Goal: Task Accomplishment & Management: Manage account settings

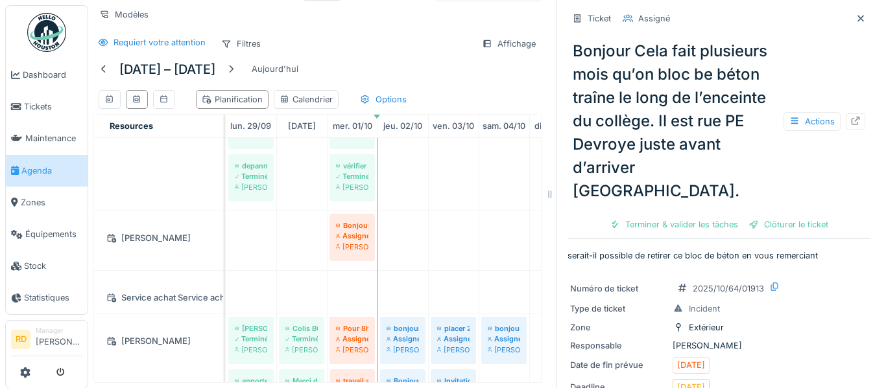
scroll to position [959, 0]
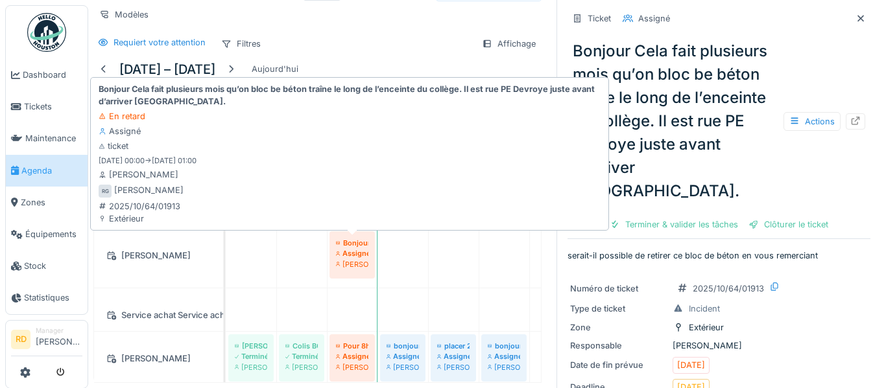
click at [349, 249] on div "Assigné" at bounding box center [352, 253] width 32 height 10
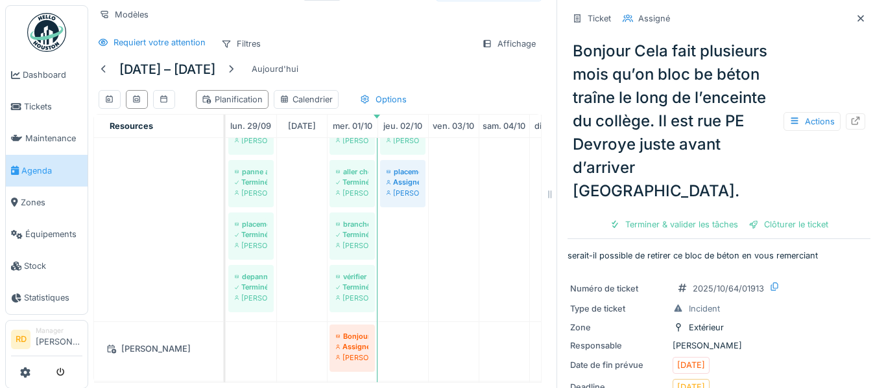
scroll to position [0, 0]
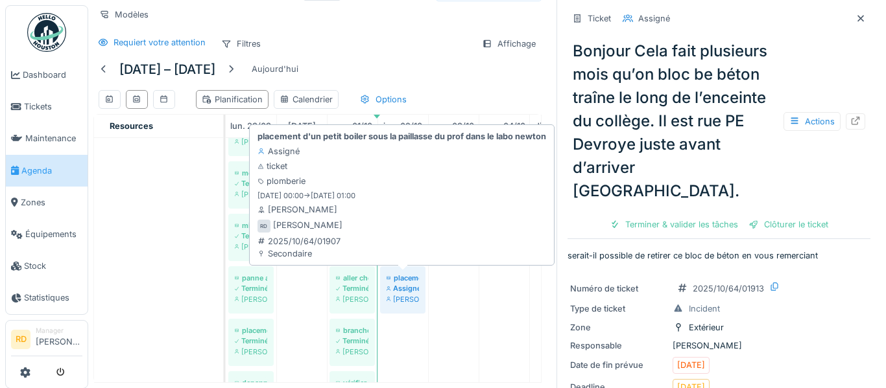
click at [397, 294] on div "[PERSON_NAME]" at bounding box center [402, 299] width 32 height 10
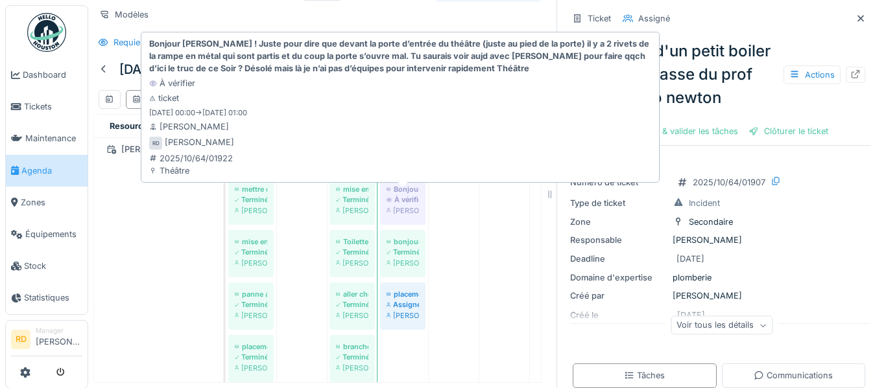
scroll to position [745, 0]
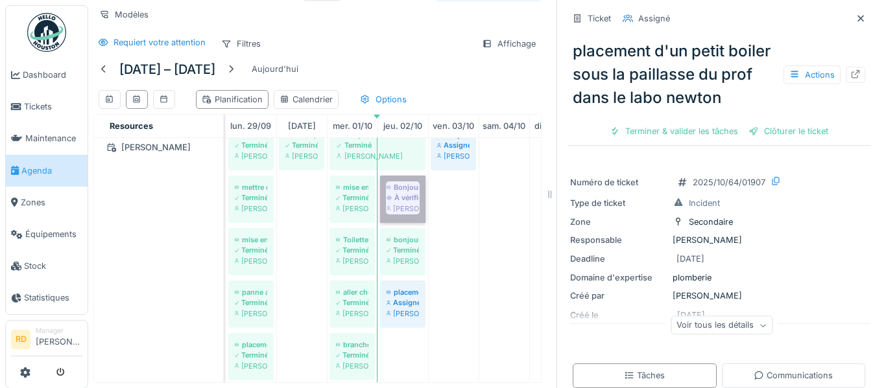
click at [394, 204] on link "Bonjour Caroline ! Juste pour dire que devant la porte d’entrée du théâtre (jus…" at bounding box center [402, 199] width 45 height 47
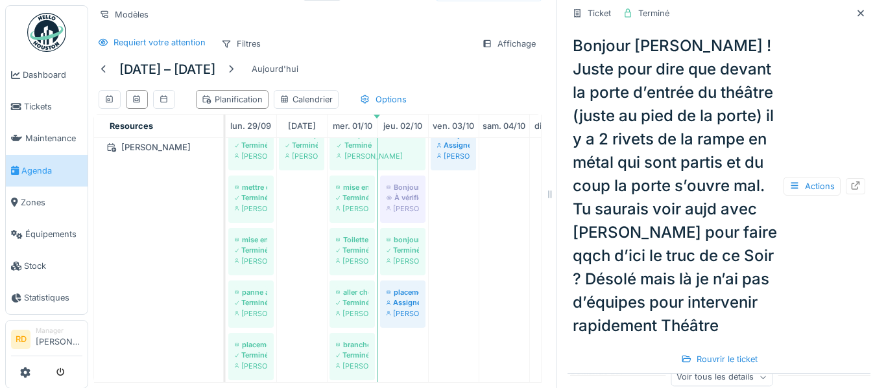
scroll to position [137, 0]
click at [822, 192] on div "Actions" at bounding box center [811, 186] width 57 height 19
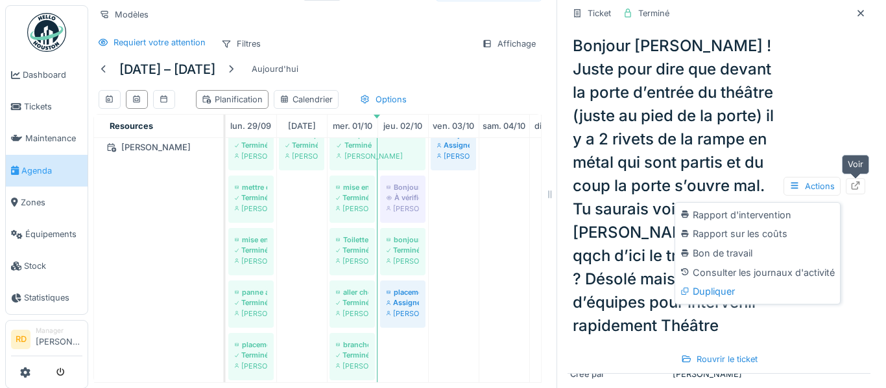
click at [853, 185] on icon at bounding box center [855, 186] width 10 height 8
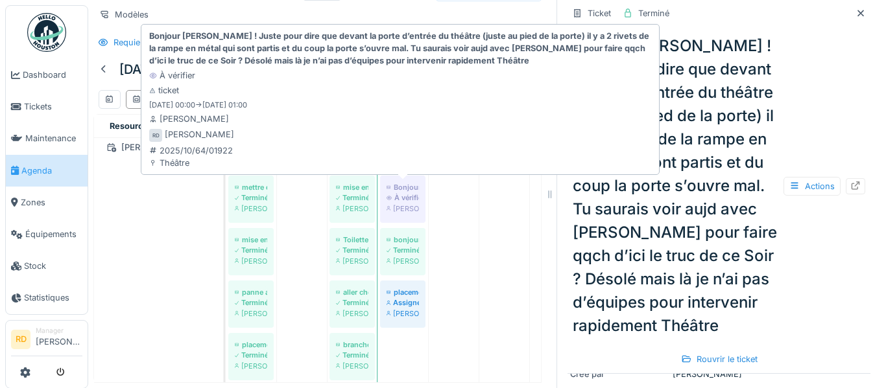
click at [417, 201] on div "À vérifier" at bounding box center [402, 198] width 32 height 10
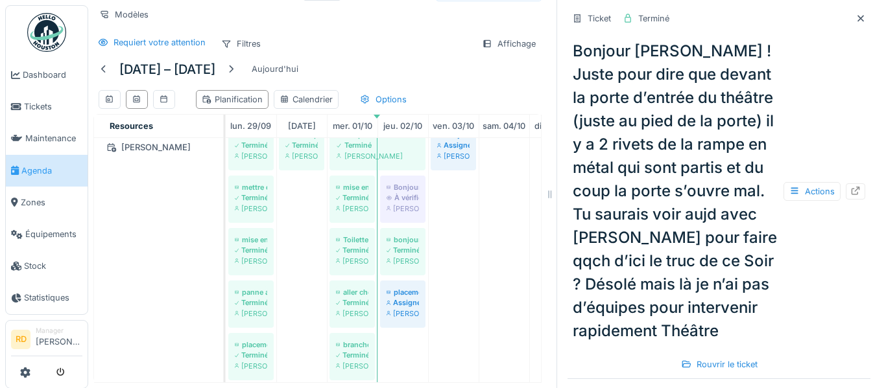
scroll to position [538, 0]
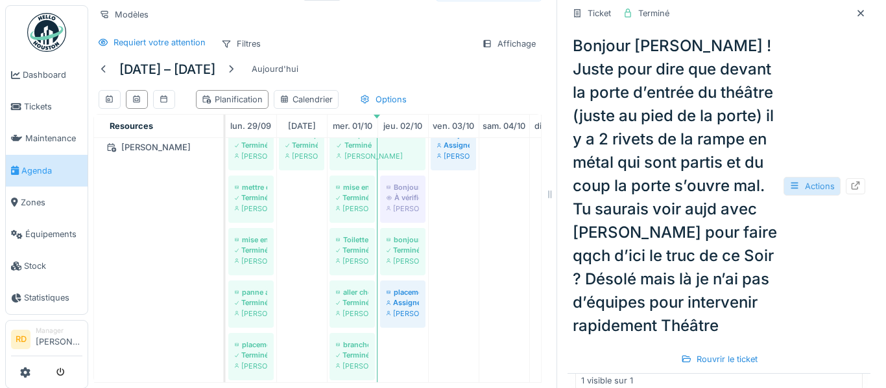
click at [816, 186] on div "Actions" at bounding box center [811, 186] width 57 height 19
click at [858, 224] on div "Bonjour Caroline ! Juste pour dire que devant la porte d’entrée du théâtre (jus…" at bounding box center [718, 186] width 303 height 314
drag, startPoint x: 798, startPoint y: 377, endPoint x: 807, endPoint y: 328, distance: 50.2
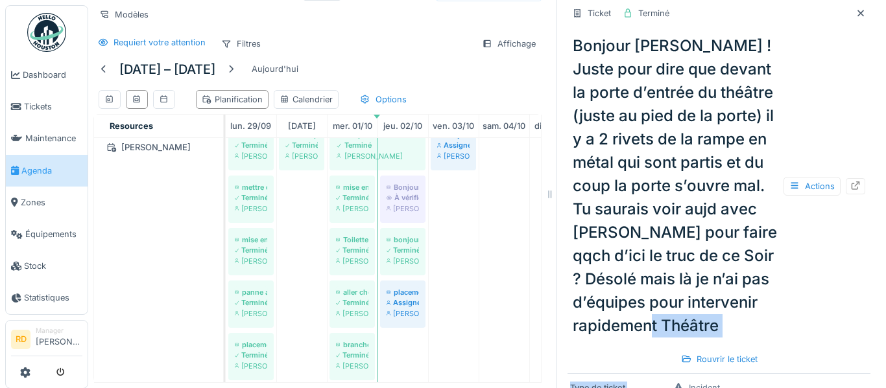
scroll to position [0, 0]
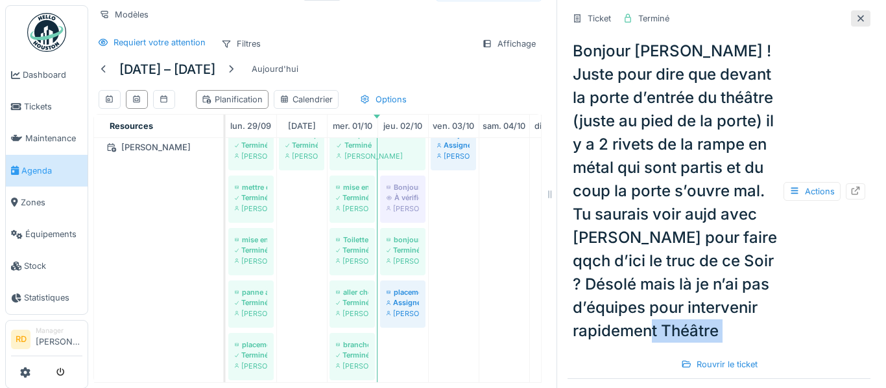
click at [862, 20] on icon at bounding box center [860, 18] width 6 height 6
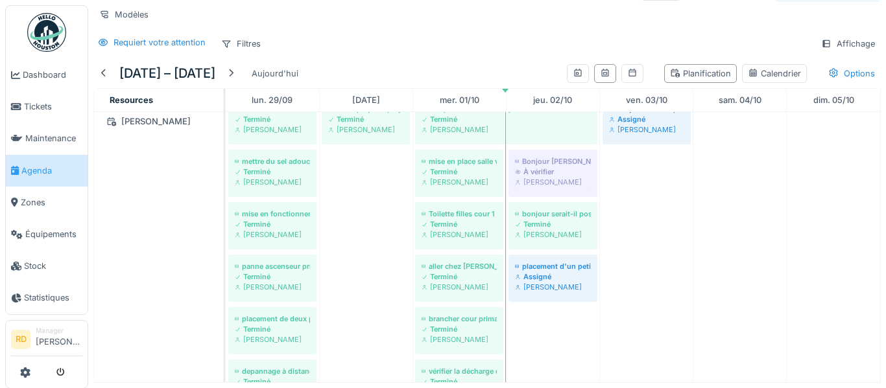
scroll to position [12, 0]
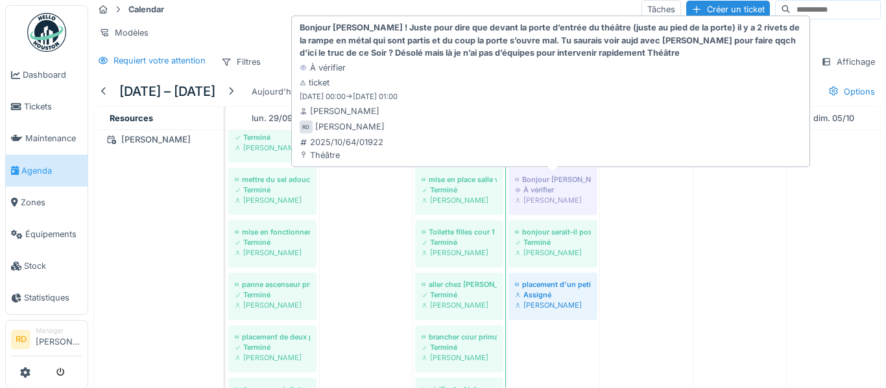
click at [550, 198] on div "[PERSON_NAME]" at bounding box center [553, 200] width 76 height 10
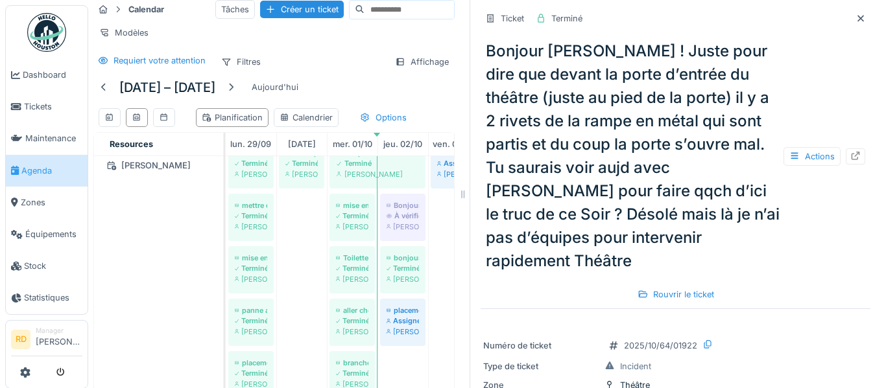
drag, startPoint x: 555, startPoint y: 193, endPoint x: 468, endPoint y: 203, distance: 87.4
click at [468, 203] on div at bounding box center [462, 194] width 13 height 388
click at [681, 286] on div "Rouvrir le ticket" at bounding box center [675, 295] width 87 height 18
click at [706, 340] on icon at bounding box center [707, 344] width 10 height 8
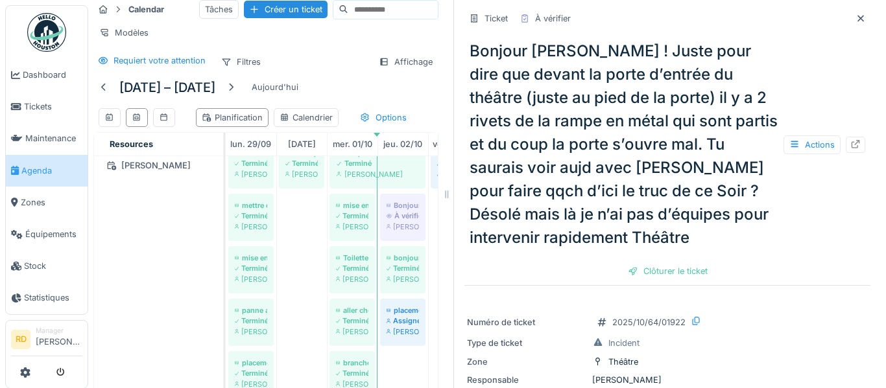
scroll to position [20, 0]
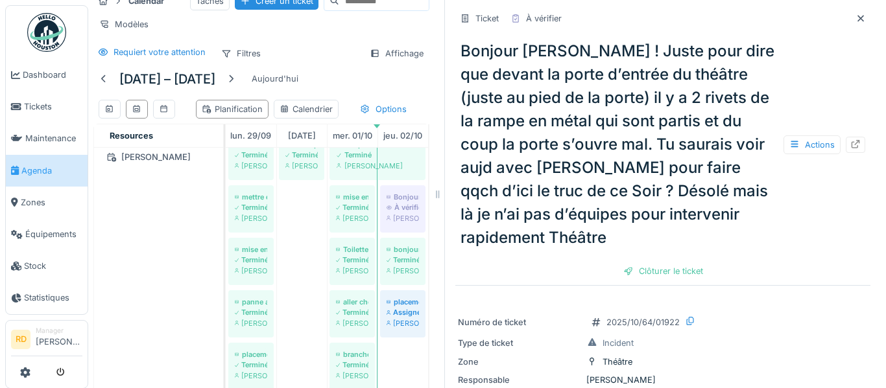
drag, startPoint x: 468, startPoint y: 252, endPoint x: 442, endPoint y: 250, distance: 25.4
click at [442, 250] on div at bounding box center [437, 194] width 13 height 388
click at [666, 276] on div "Clôturer le ticket" at bounding box center [663, 272] width 90 height 18
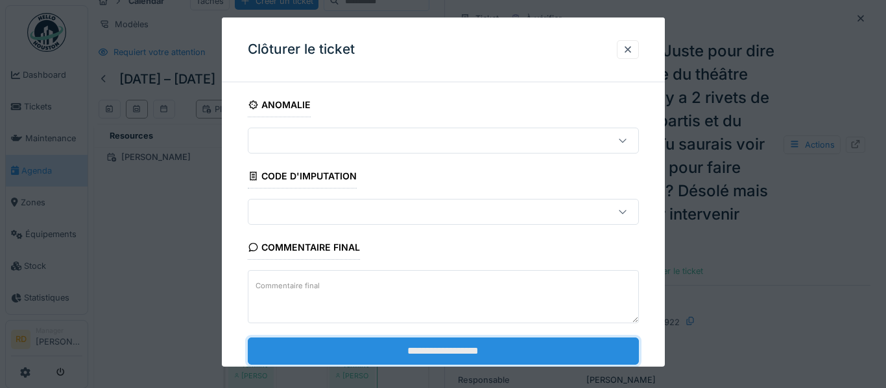
click at [512, 351] on input "**********" at bounding box center [443, 350] width 391 height 27
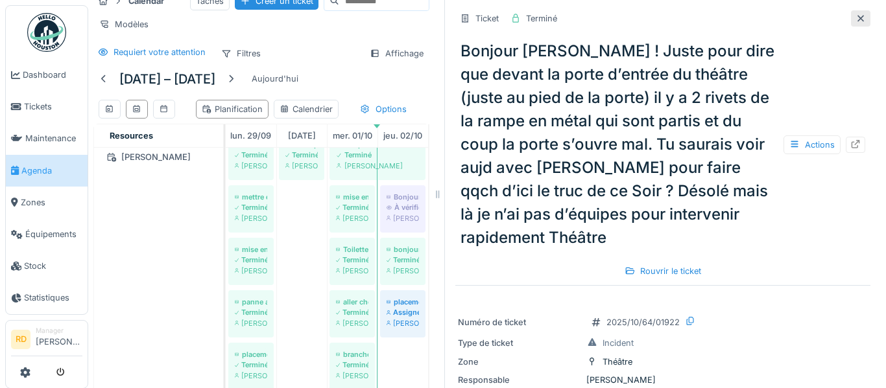
click at [860, 20] on icon at bounding box center [860, 18] width 10 height 8
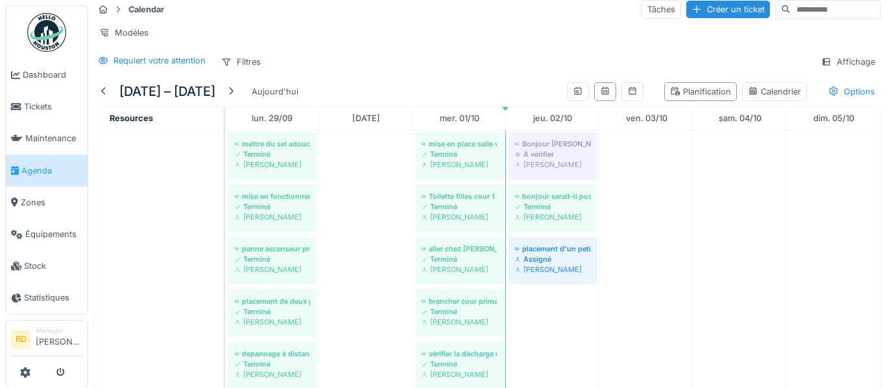
scroll to position [739, 0]
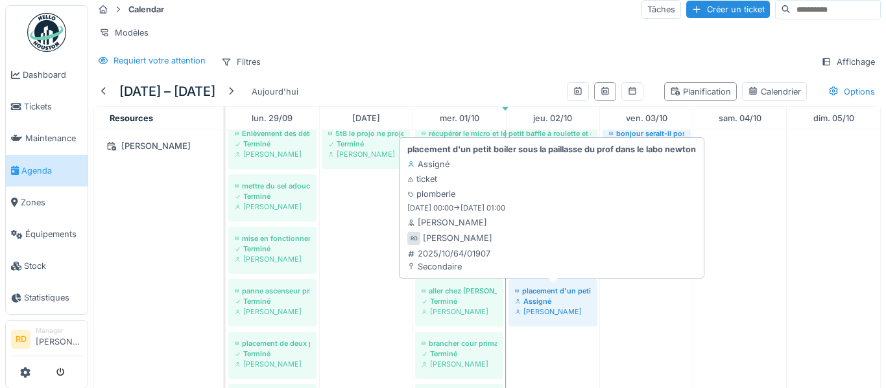
click at [546, 307] on div "[PERSON_NAME]" at bounding box center [553, 312] width 76 height 10
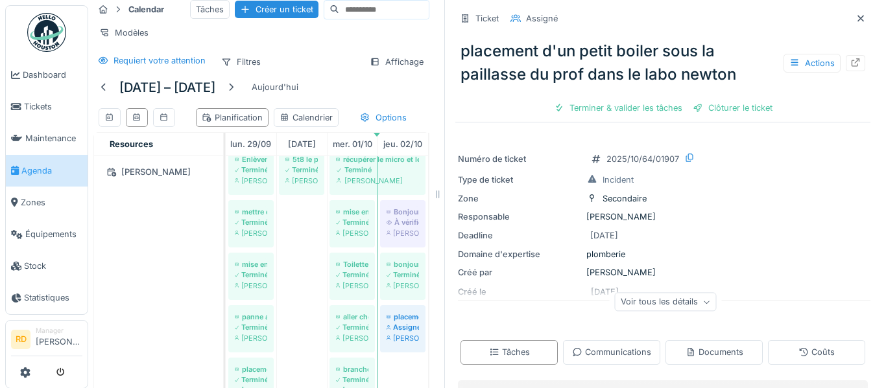
scroll to position [20, 0]
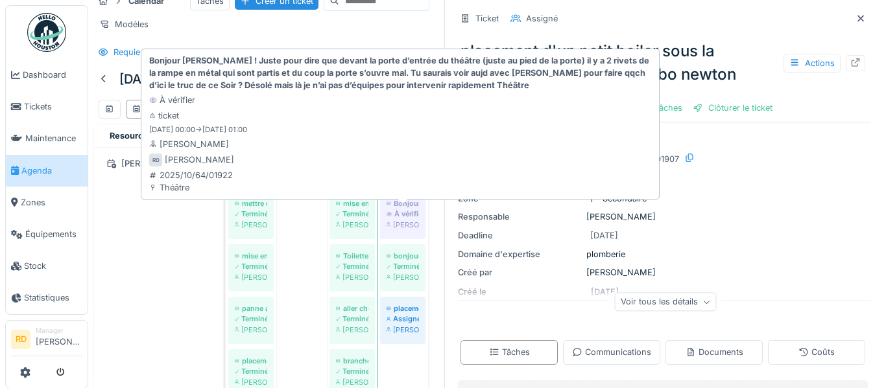
click at [417, 228] on div "[PERSON_NAME]" at bounding box center [402, 225] width 32 height 10
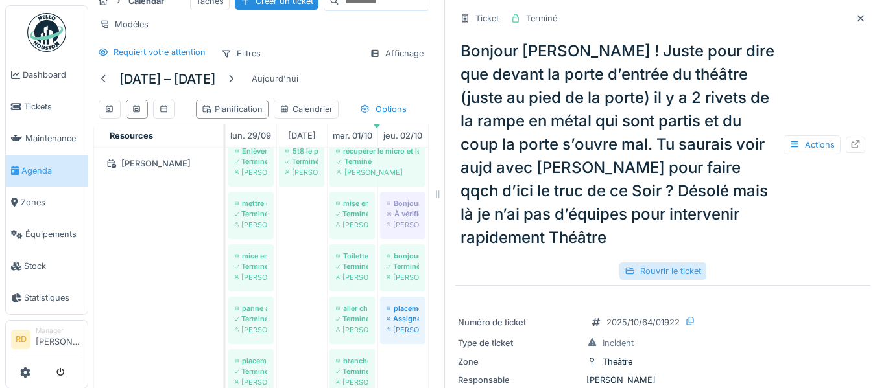
click at [688, 267] on div "Rouvrir le ticket" at bounding box center [662, 272] width 87 height 18
click at [858, 147] on icon at bounding box center [855, 144] width 10 height 8
click at [859, 16] on icon at bounding box center [860, 18] width 6 height 6
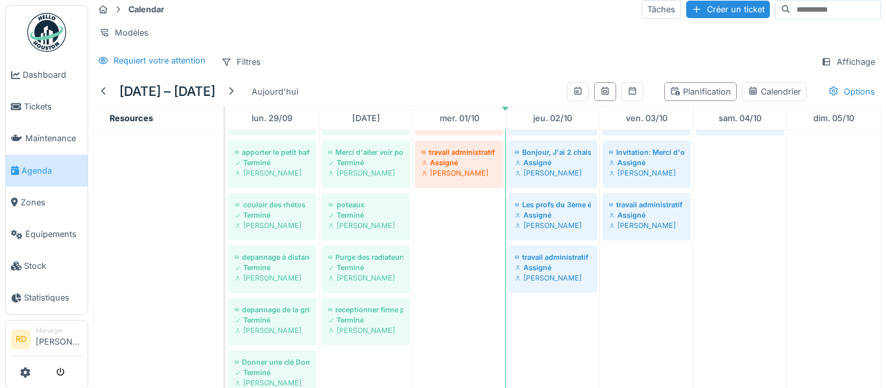
scroll to position [1087, 0]
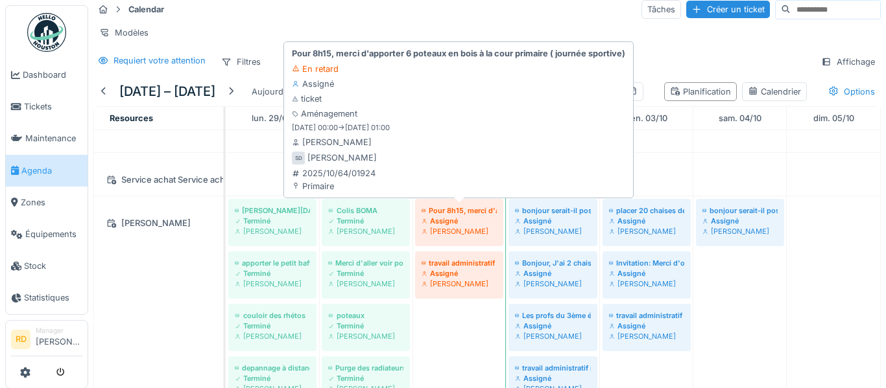
click at [482, 233] on div "Stéphane Dardenne" at bounding box center [458, 231] width 75 height 10
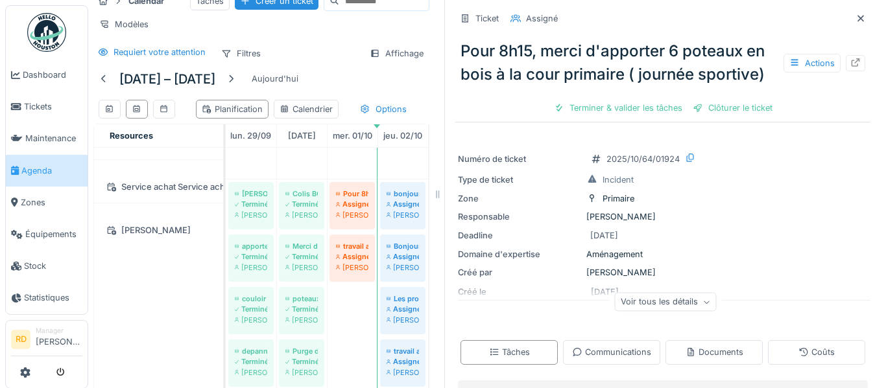
scroll to position [1121, 0]
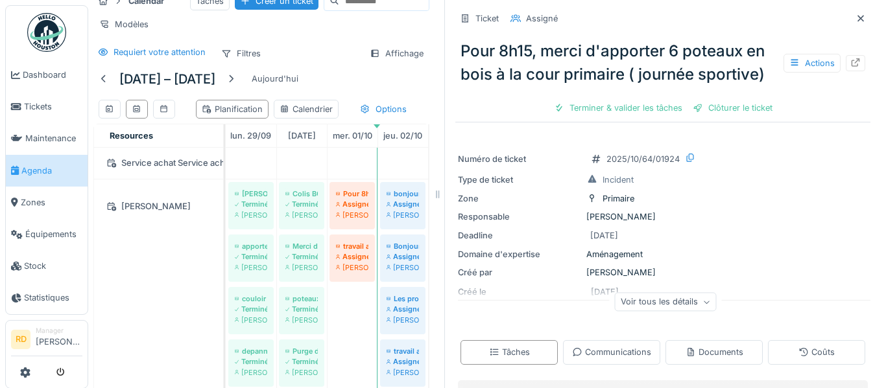
click at [860, 16] on icon at bounding box center [860, 18] width 10 height 8
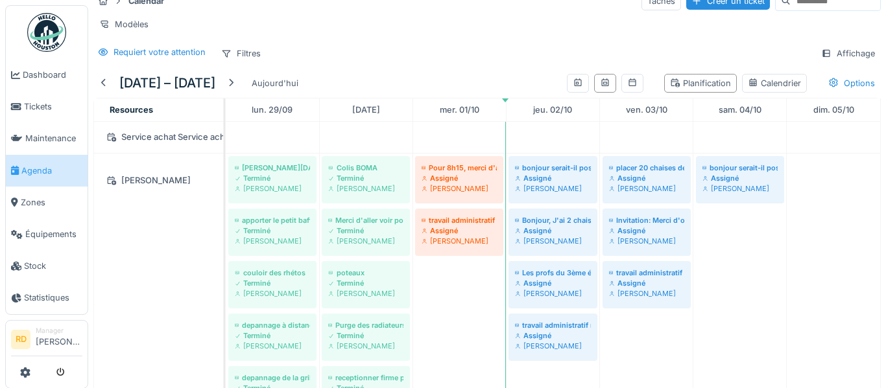
scroll to position [12, 0]
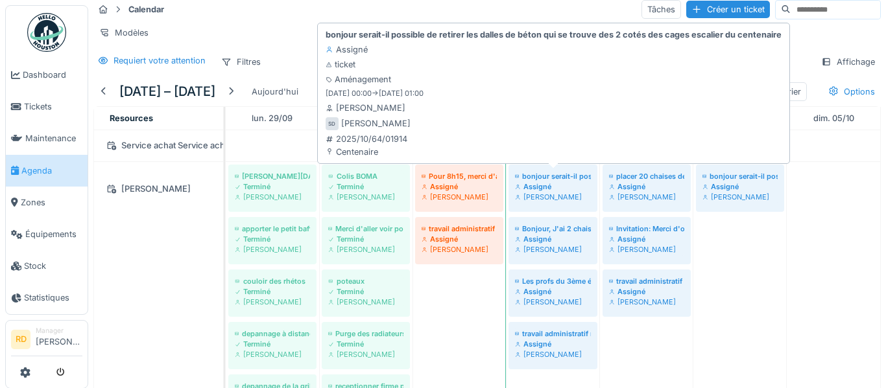
click at [556, 193] on div "Stéphane Dardenne" at bounding box center [553, 197] width 76 height 10
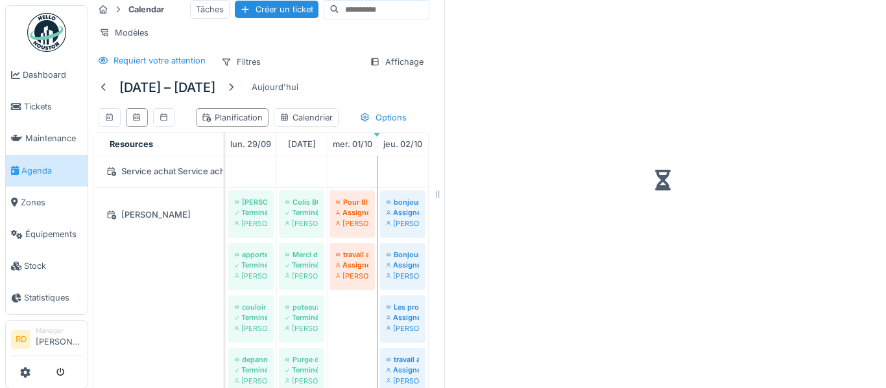
scroll to position [20, 0]
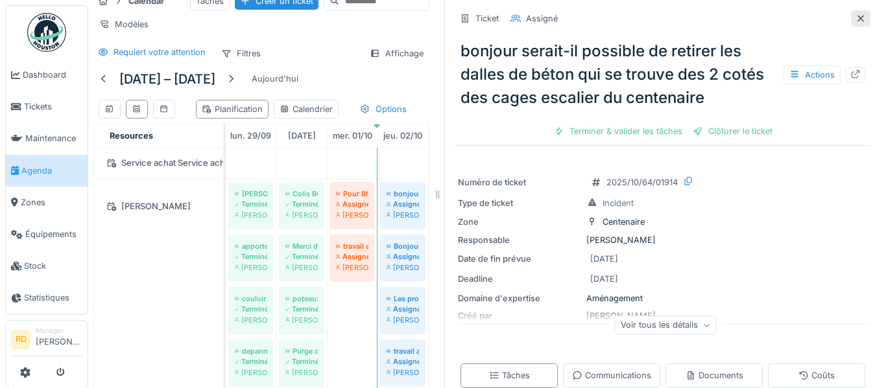
click at [860, 16] on icon at bounding box center [860, 18] width 10 height 8
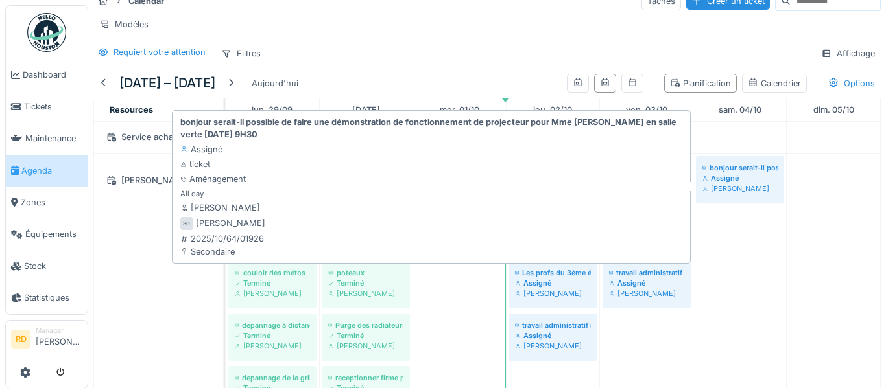
scroll to position [12, 0]
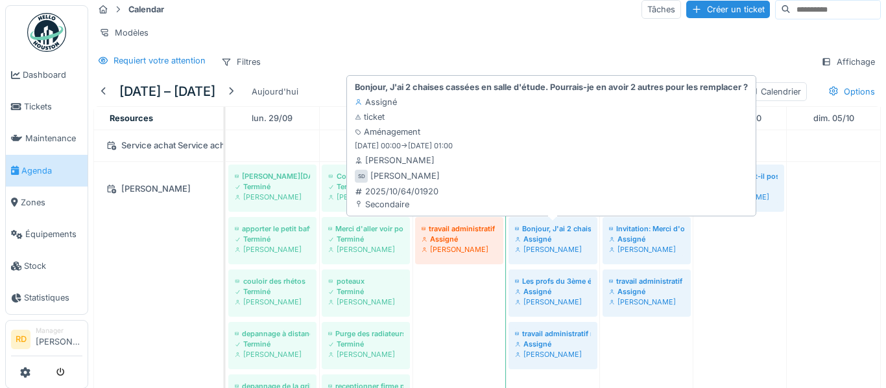
click at [565, 237] on div "Assigné" at bounding box center [553, 239] width 76 height 10
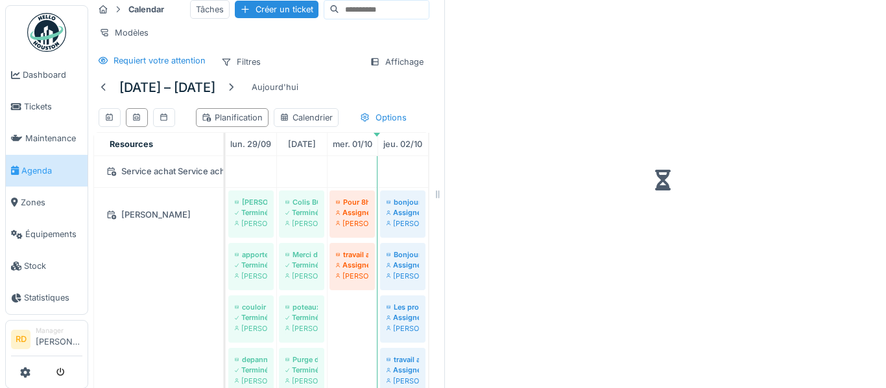
scroll to position [20, 0]
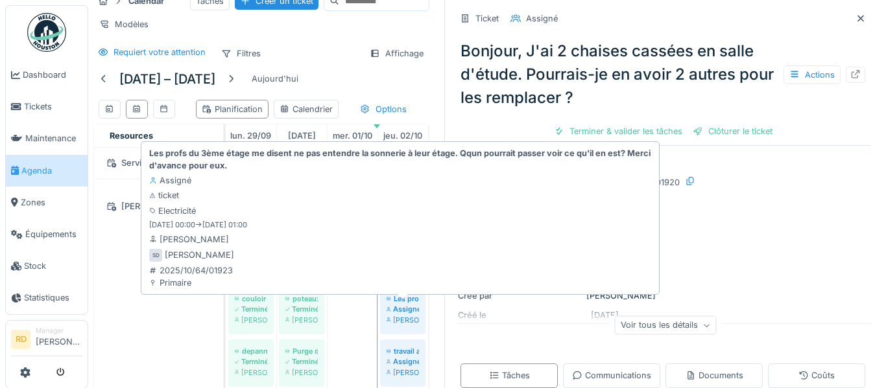
click at [393, 304] on div "Les profs du 3ème étage me disent ne pas entendre la sonnerie à leur étage. Qqu…" at bounding box center [402, 299] width 32 height 10
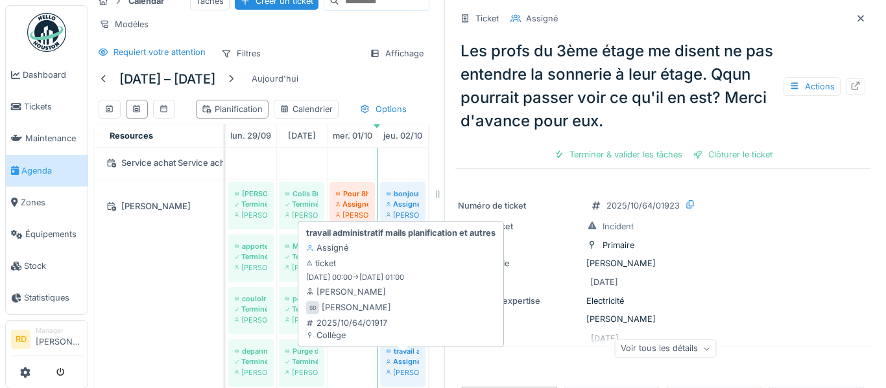
click at [409, 356] on div "travail administratif mails planification et autres" at bounding box center [402, 351] width 32 height 10
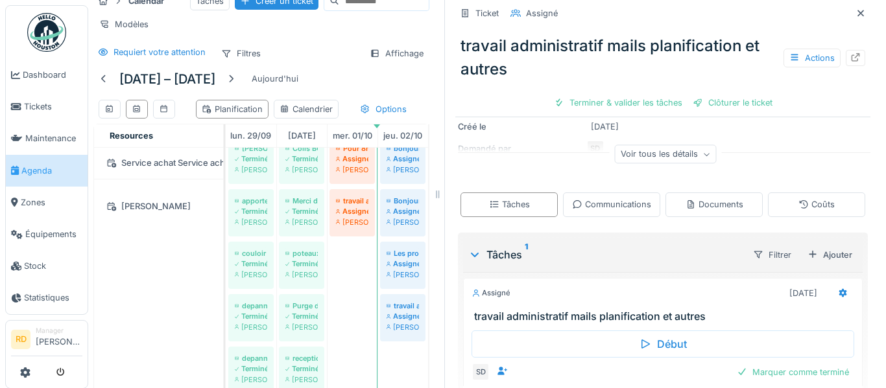
scroll to position [1167, 0]
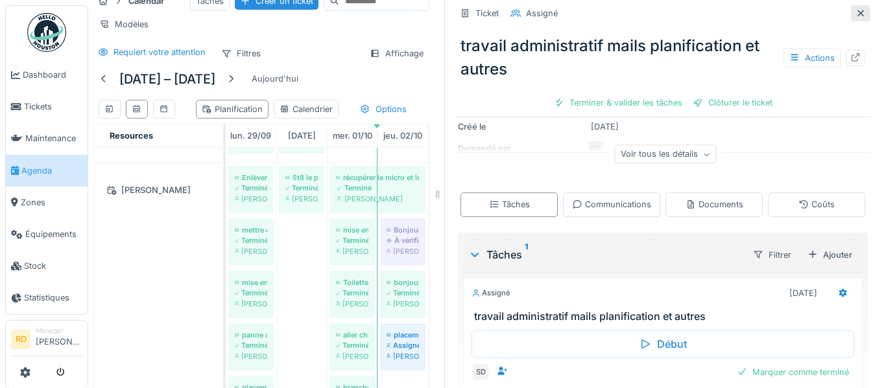
click at [864, 13] on icon at bounding box center [860, 13] width 10 height 8
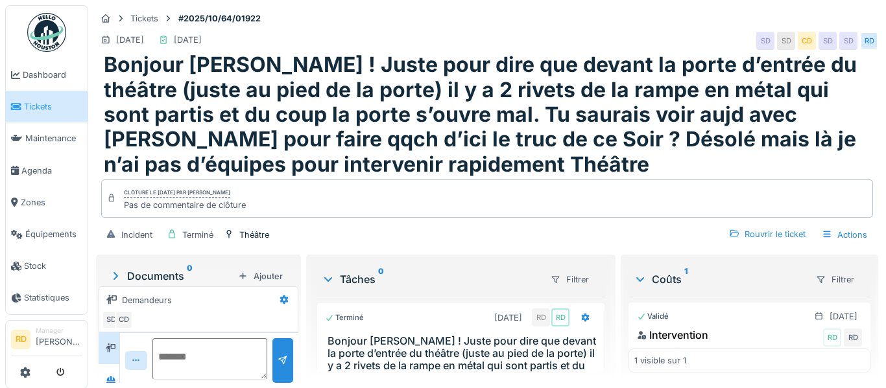
scroll to position [51, 0]
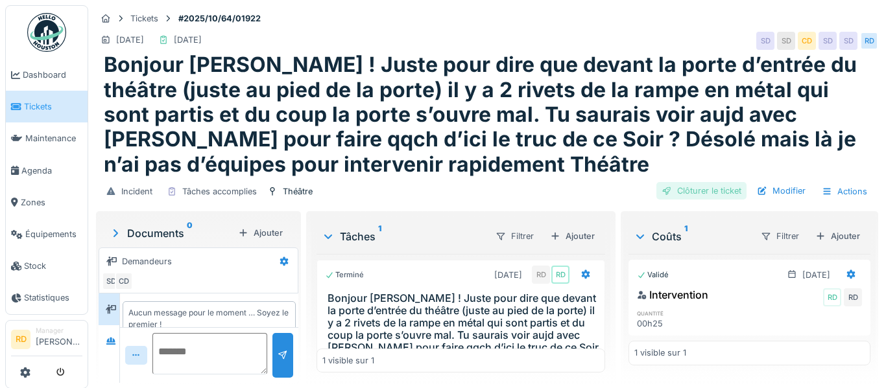
scroll to position [18, 0]
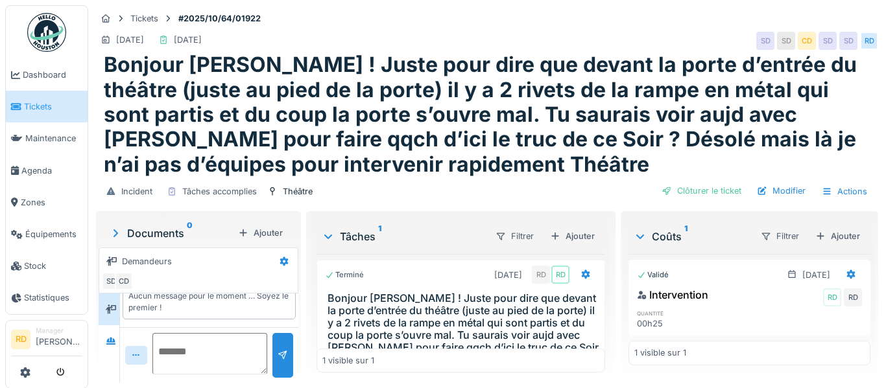
click at [875, 246] on div "Coûts 1 Filtrer Ajouter Validé [DATE] Intervention RD RD quantité 00h25 1 visib…" at bounding box center [749, 298] width 257 height 174
click at [853, 275] on icon at bounding box center [851, 274] width 8 height 9
click at [824, 336] on div "Supprimer" at bounding box center [826, 342] width 63 height 19
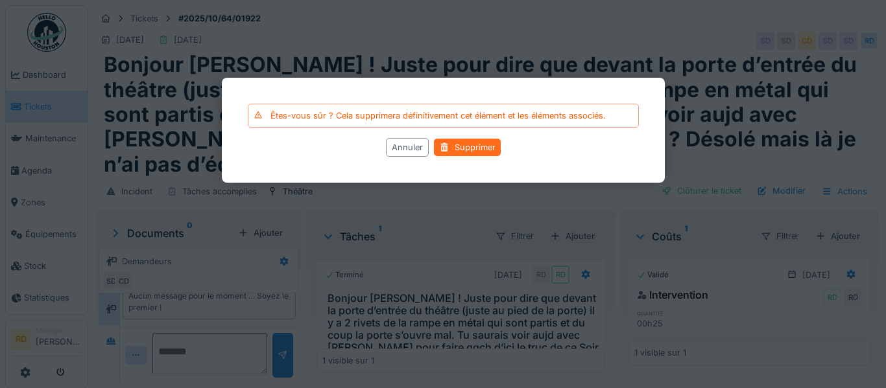
click at [465, 141] on div "Supprimer" at bounding box center [467, 148] width 67 height 18
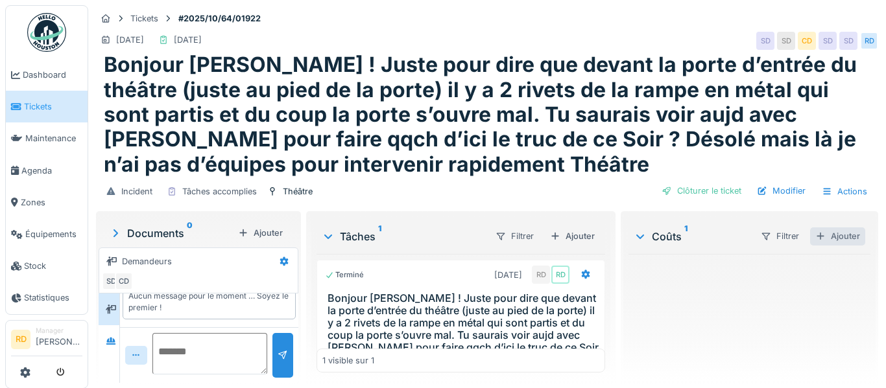
click at [847, 235] on div "Ajouter" at bounding box center [837, 237] width 55 height 18
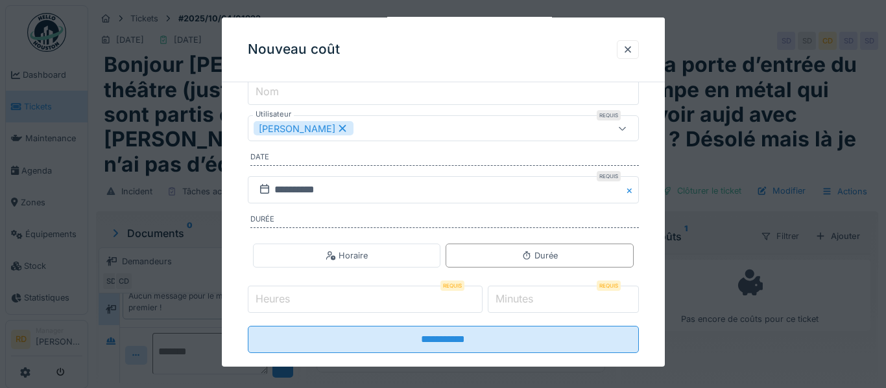
scroll to position [188, 0]
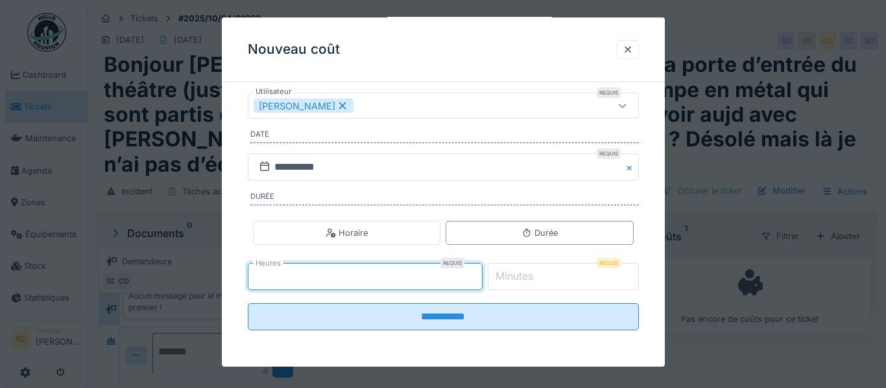
click at [482, 274] on input "*" at bounding box center [365, 276] width 235 height 27
type input "*"
click at [482, 279] on input "*" at bounding box center [365, 276] width 235 height 27
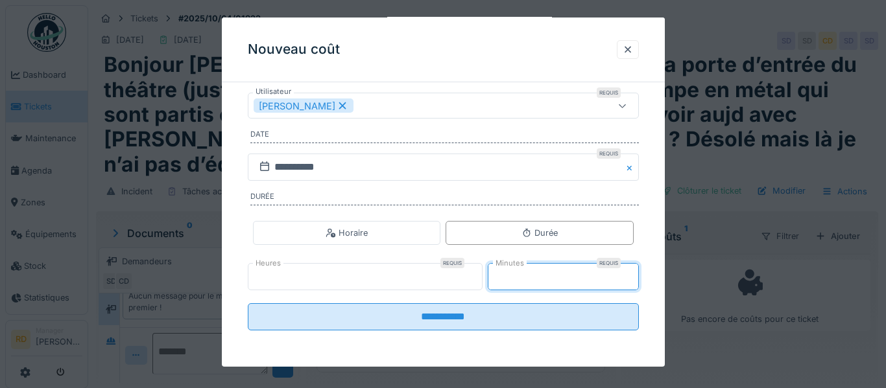
click at [630, 274] on input "**" at bounding box center [563, 276] width 151 height 27
click at [629, 279] on input "**" at bounding box center [563, 276] width 151 height 27
type input "**"
click at [629, 279] on input "**" at bounding box center [563, 276] width 151 height 27
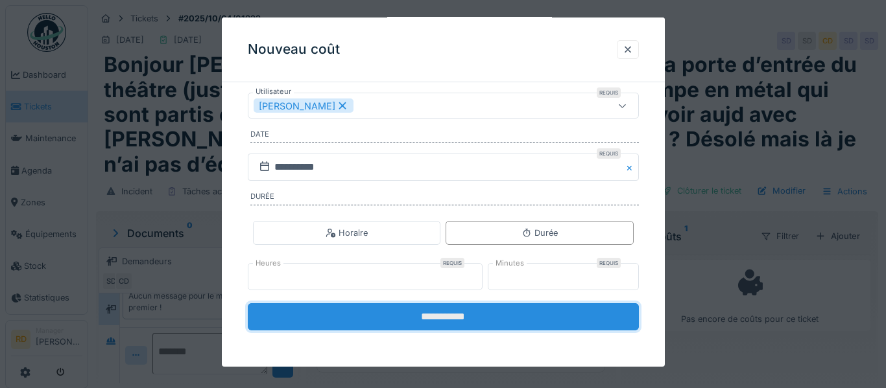
click at [579, 318] on input "**********" at bounding box center [443, 316] width 391 height 27
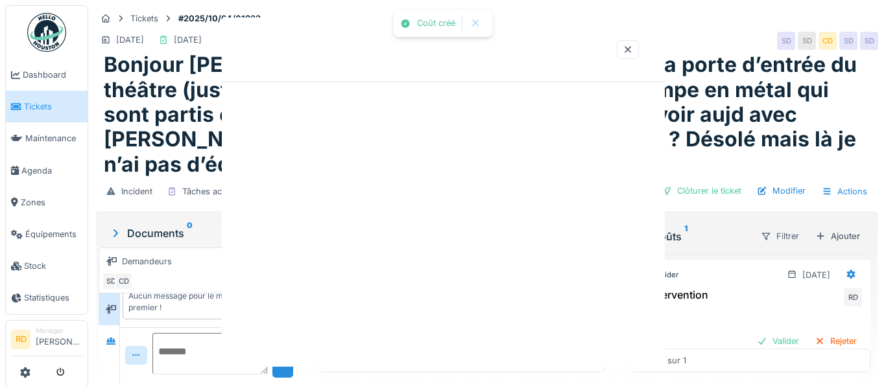
scroll to position [0, 0]
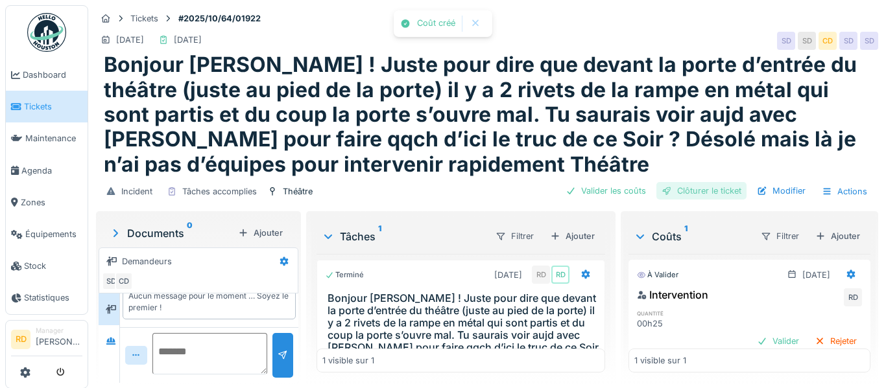
click at [704, 190] on div "Clôturer le ticket" at bounding box center [701, 191] width 90 height 18
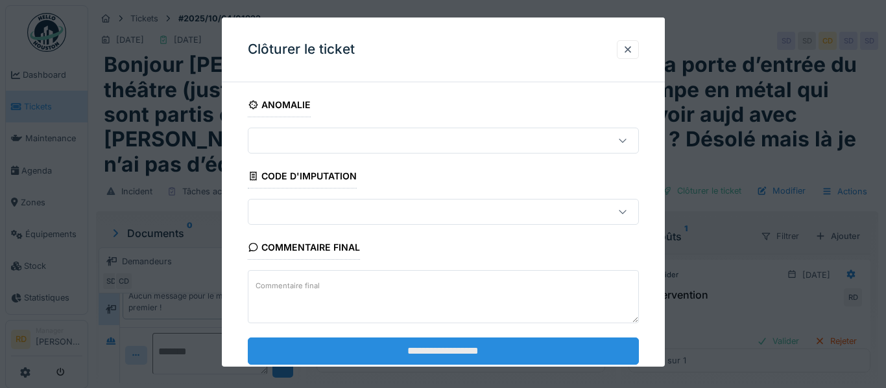
click at [480, 340] on input "**********" at bounding box center [443, 350] width 391 height 27
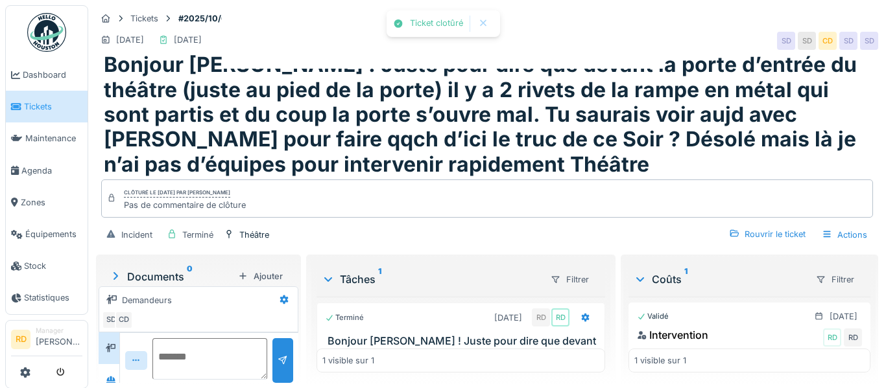
scroll to position [51, 0]
